Goal: Transaction & Acquisition: Purchase product/service

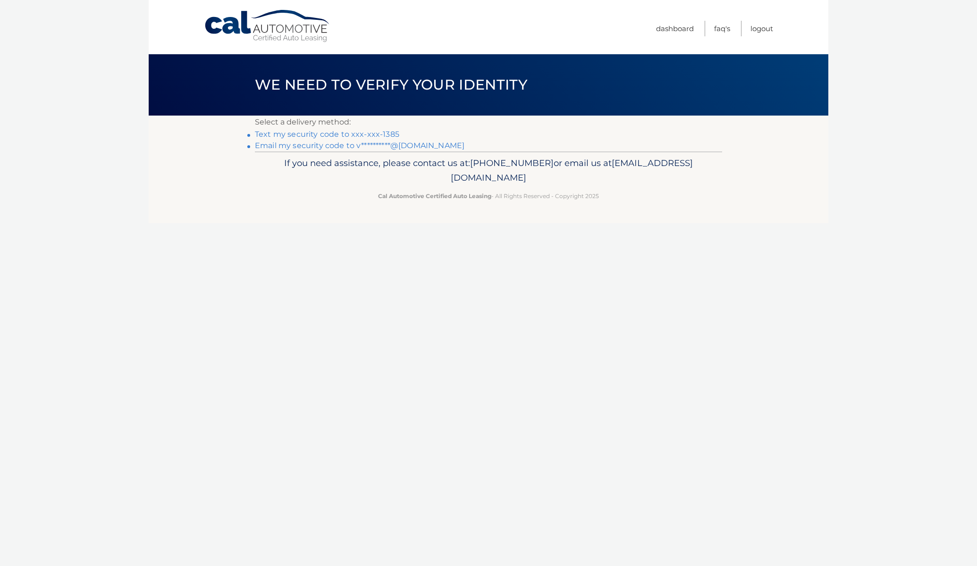
click at [312, 133] on link "Text my security code to xxx-xxx-1385" at bounding box center [327, 134] width 144 height 9
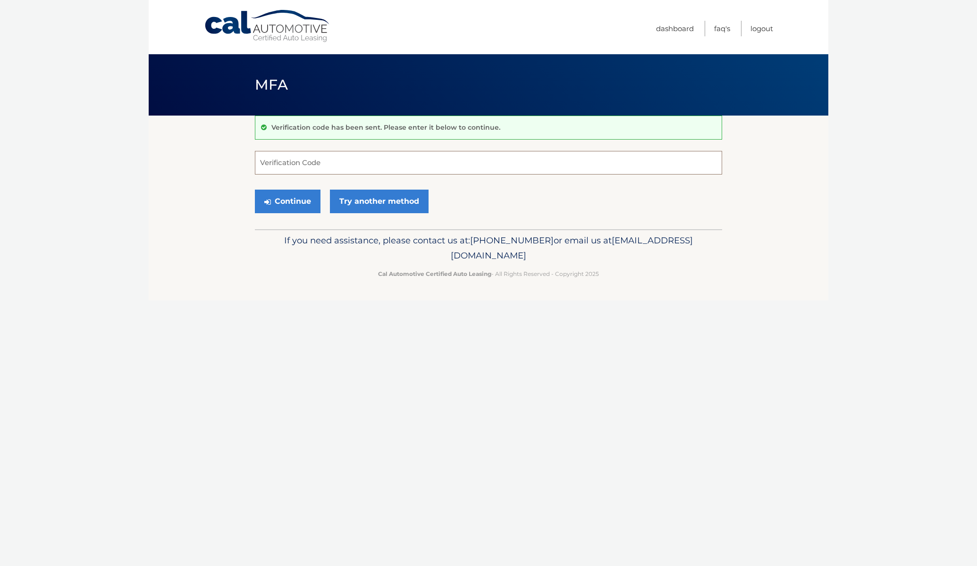
click at [320, 157] on input "Verification Code" at bounding box center [488, 163] width 467 height 24
type input "255534"
click at [285, 205] on button "Continue" at bounding box center [288, 202] width 66 height 24
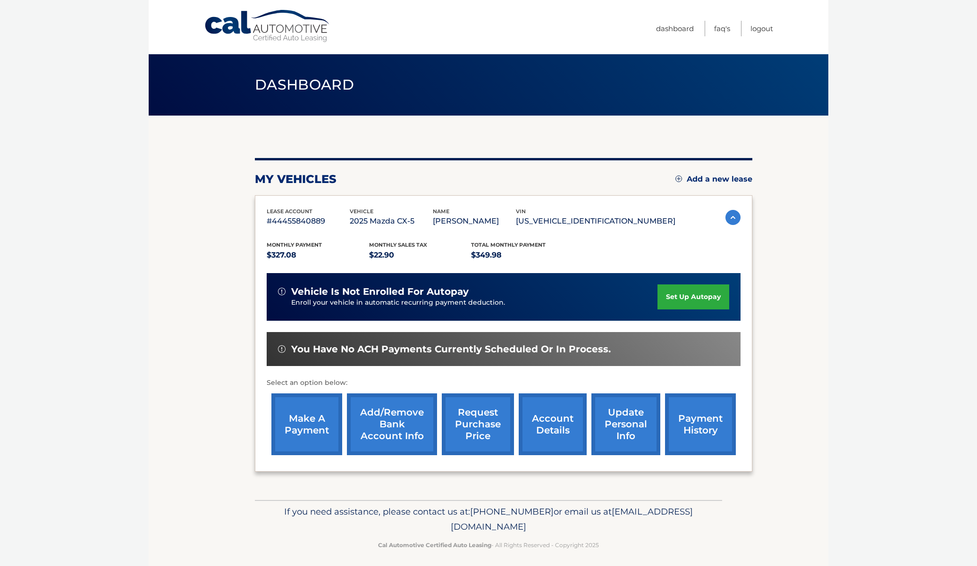
click at [292, 438] on link "make a payment" at bounding box center [306, 425] width 71 height 62
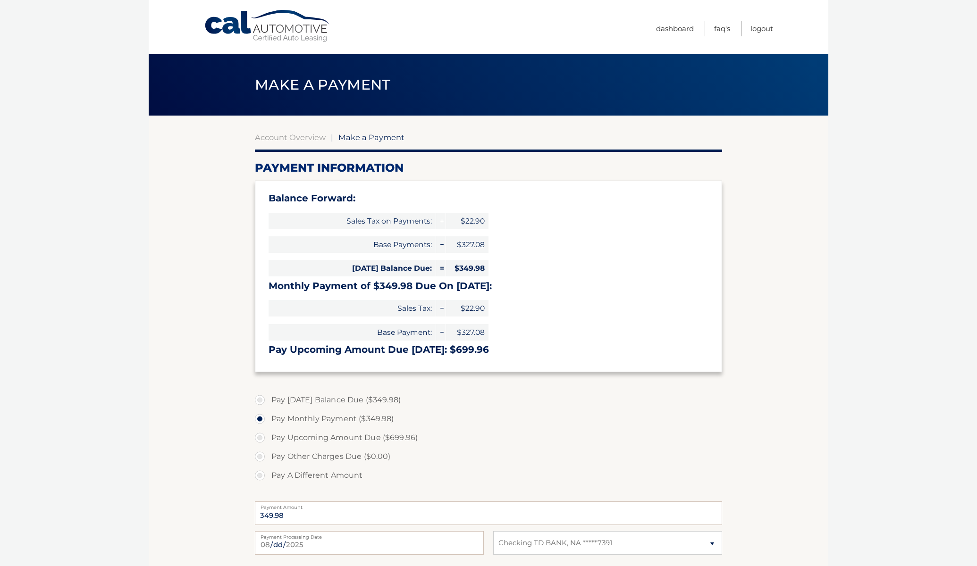
select select "MDQwNWY4MTUtMGI3Zi00OTViLWJhNDMtN2Q2ZDFhYjNkODUy"
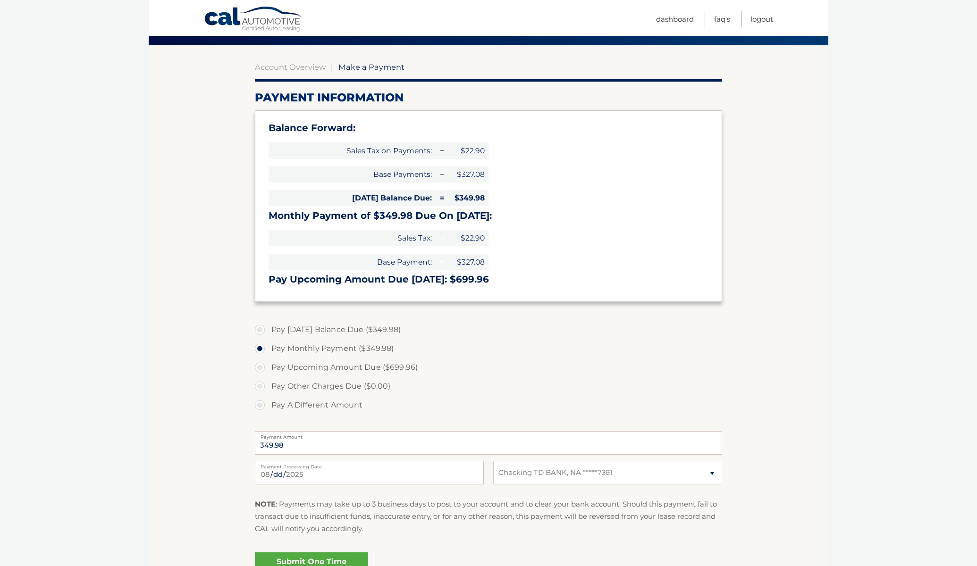
scroll to position [75, 0]
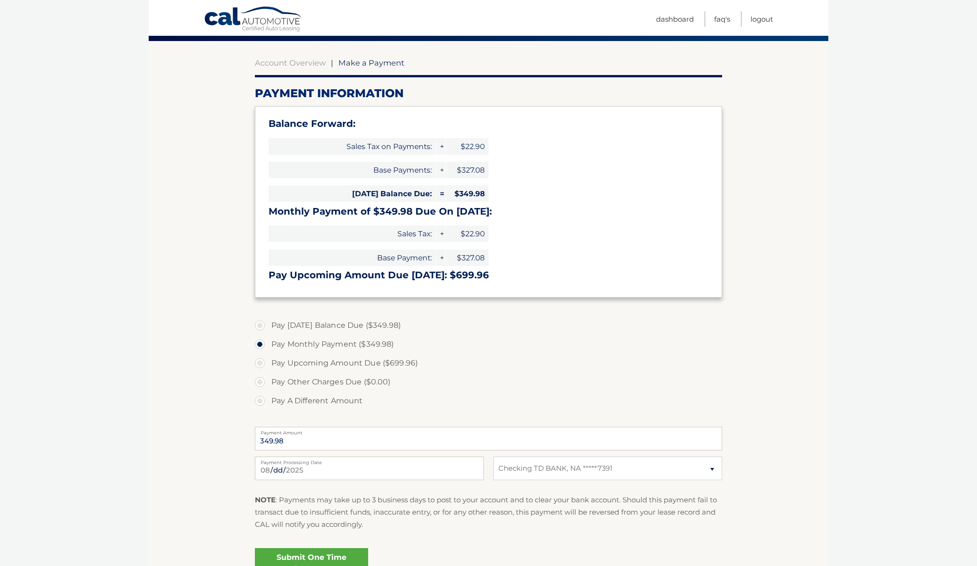
click at [259, 327] on label "Pay Today's Balance Due ($349.98)" at bounding box center [488, 325] width 467 height 19
click at [259, 327] on input "Pay Today's Balance Due ($349.98)" at bounding box center [263, 323] width 9 height 15
radio input "true"
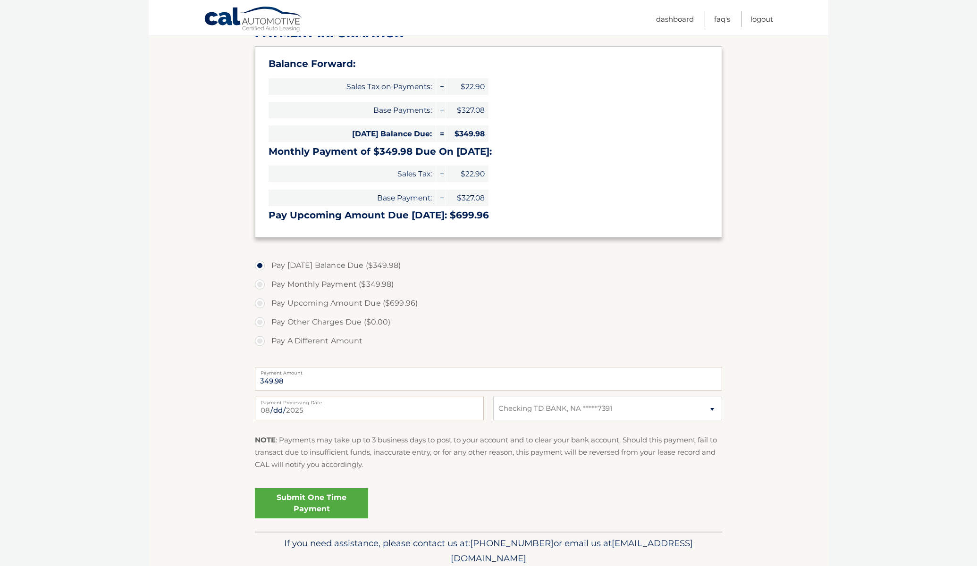
scroll to position [168, 0]
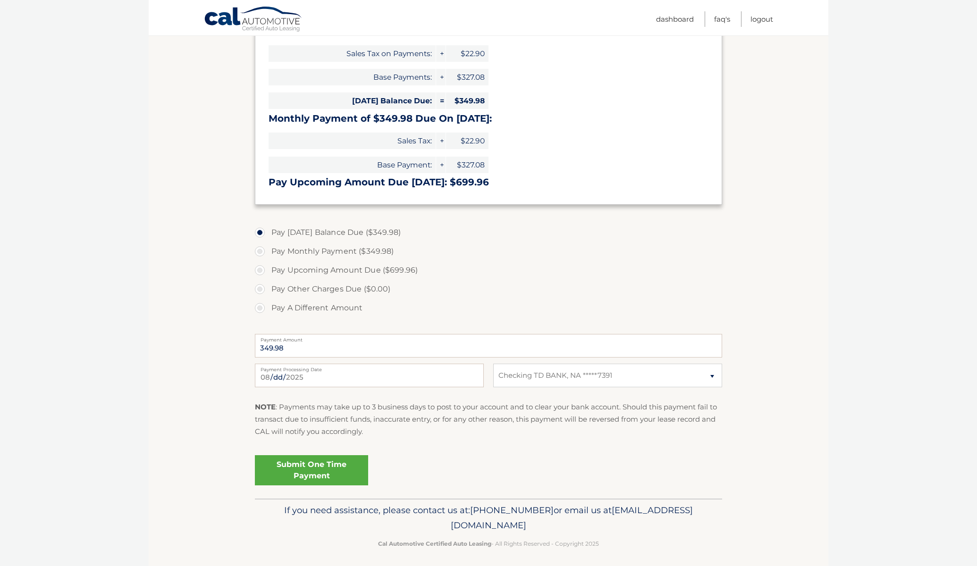
click at [279, 471] on link "Submit One Time Payment" at bounding box center [311, 470] width 113 height 30
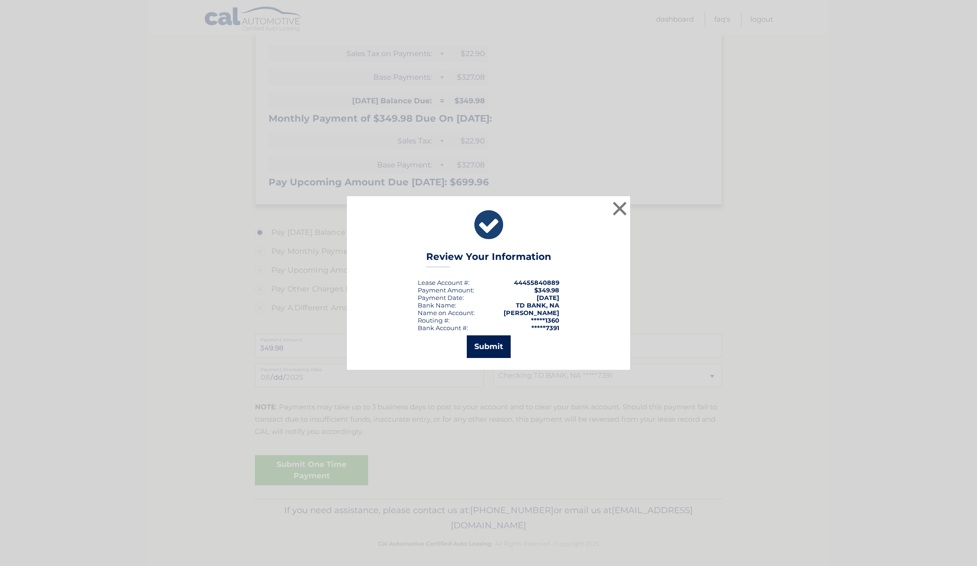
click at [479, 343] on button "Submit" at bounding box center [489, 347] width 44 height 23
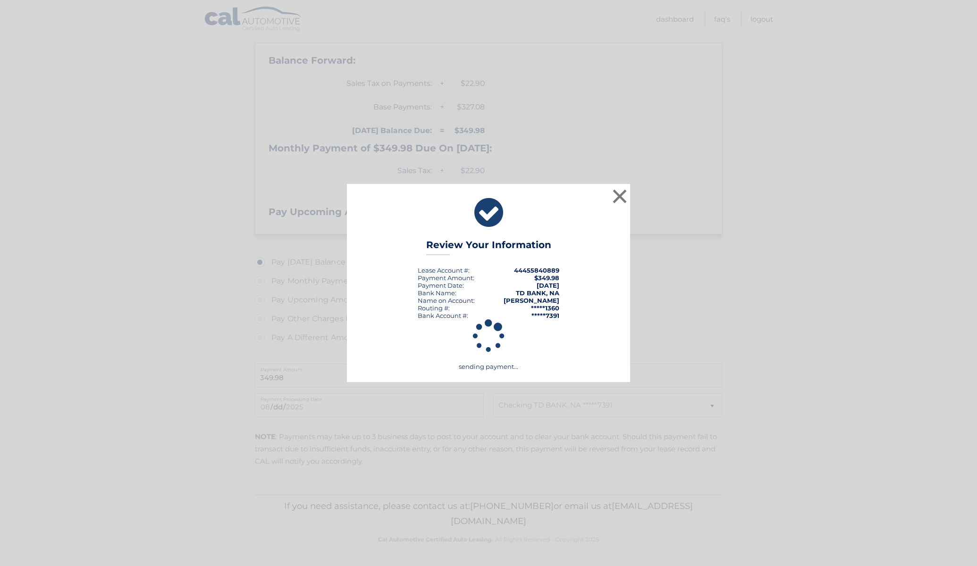
scroll to position [138, 0]
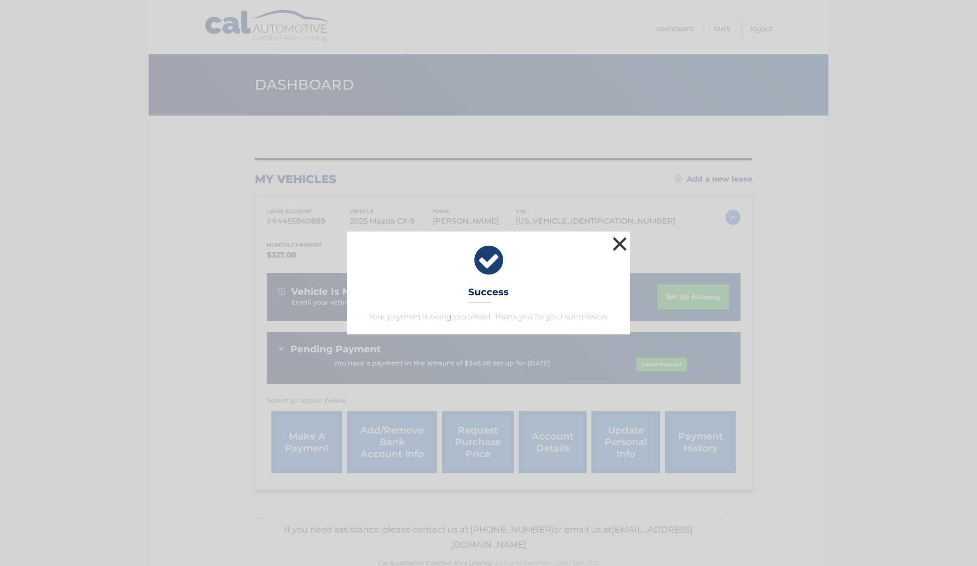
click at [615, 243] on button "×" at bounding box center [619, 244] width 19 height 19
